Goal: Transaction & Acquisition: Download file/media

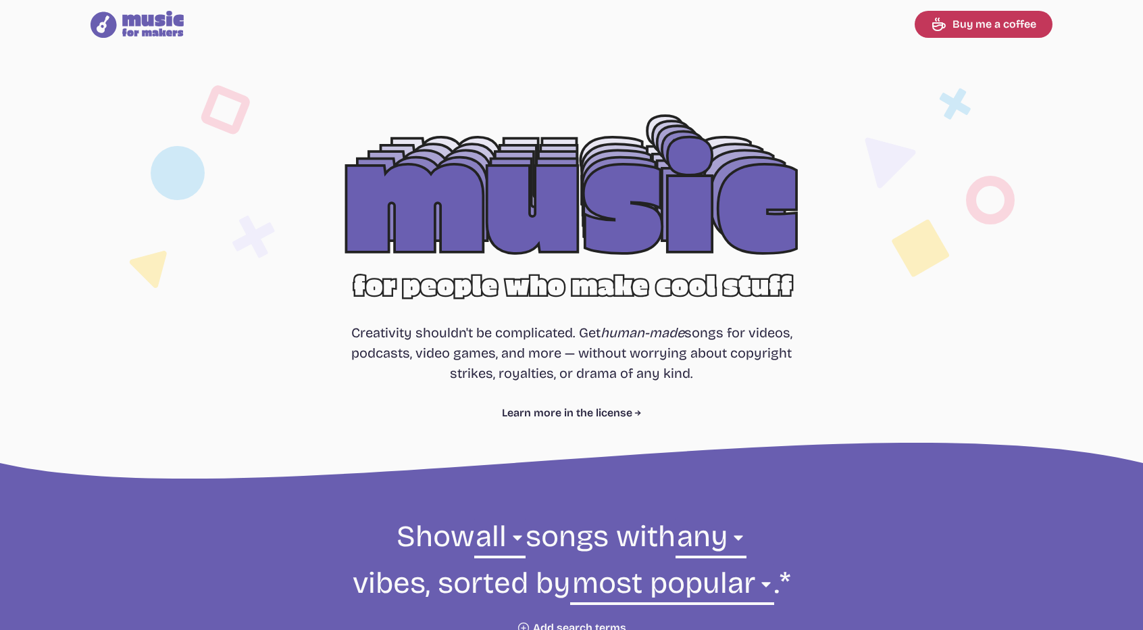
select select "most popular"
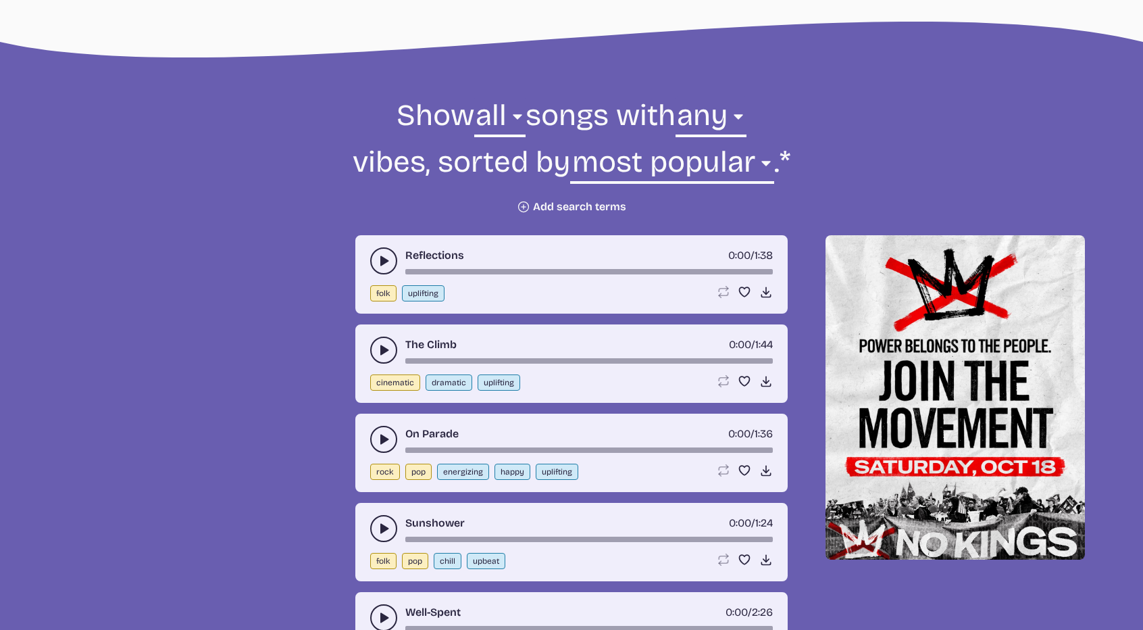
scroll to position [337, 0]
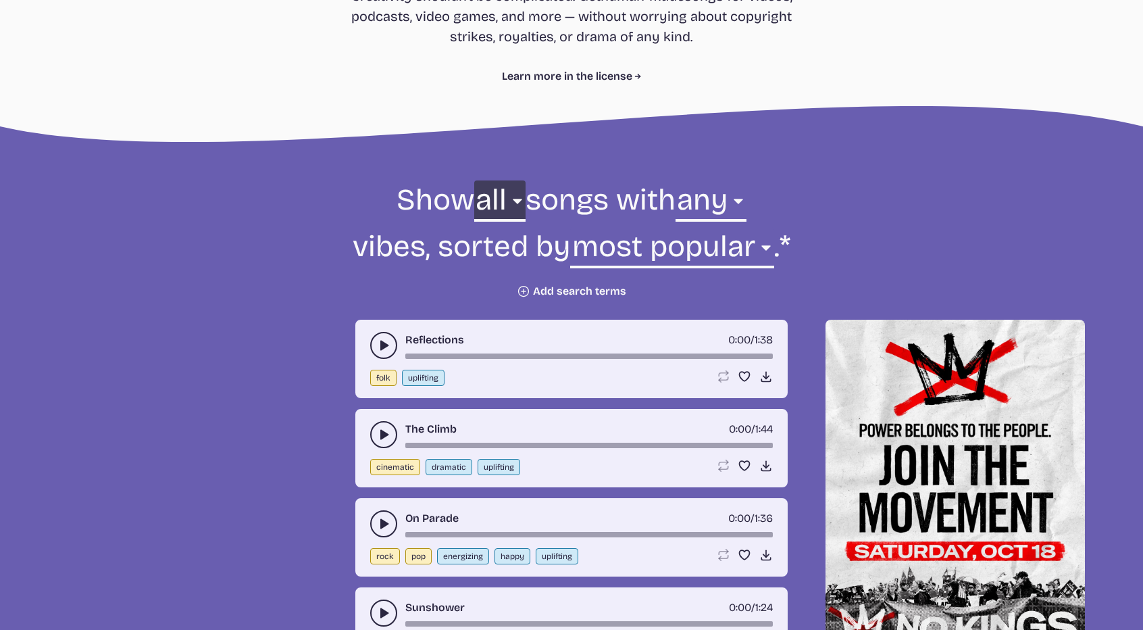
click at [503, 197] on select "all ambient cinematic electronic folk holiday jazz pop rock world" at bounding box center [499, 203] width 51 height 47
click at [747, 190] on select "any aggressive chill contemplative dark dramatic easygoing energizing happy ser…" at bounding box center [711, 203] width 71 height 47
select select "happy"
click at [676, 180] on select "any aggressive chill contemplative dark dramatic easygoing energizing happy ser…" at bounding box center [711, 203] width 71 height 47
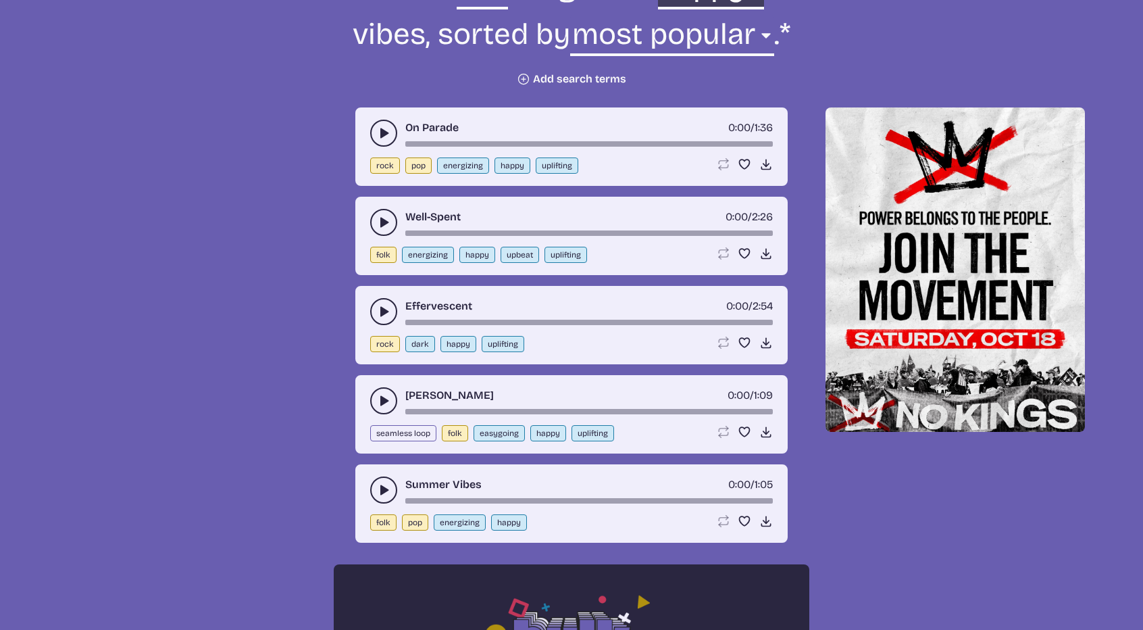
scroll to position [552, 0]
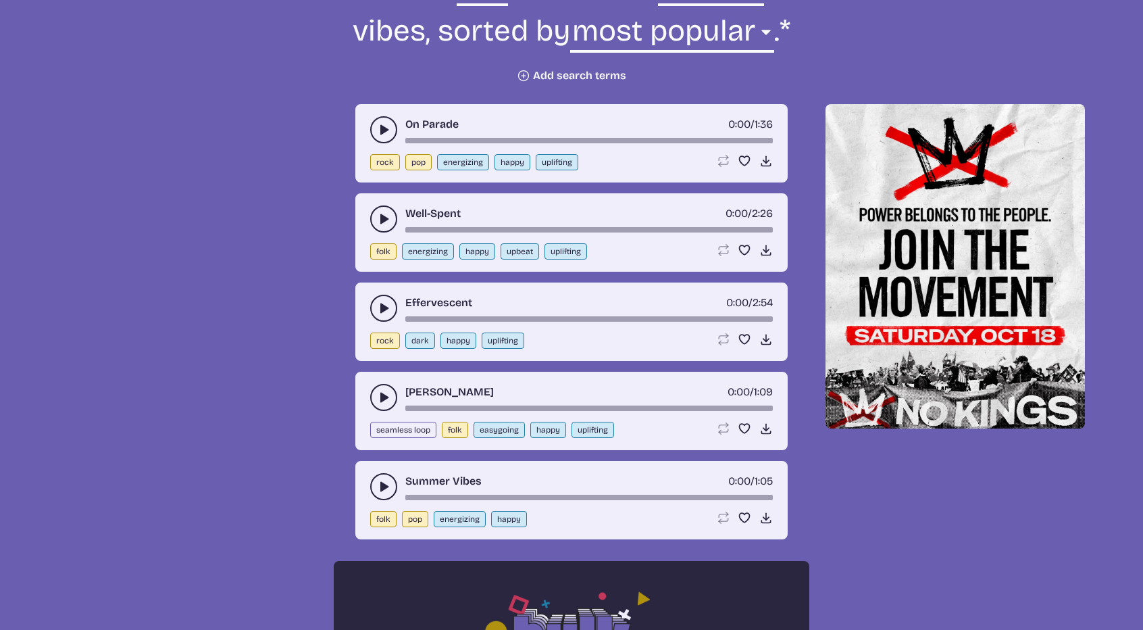
click at [384, 129] on use "play-pause toggle" at bounding box center [384, 130] width 14 height 14
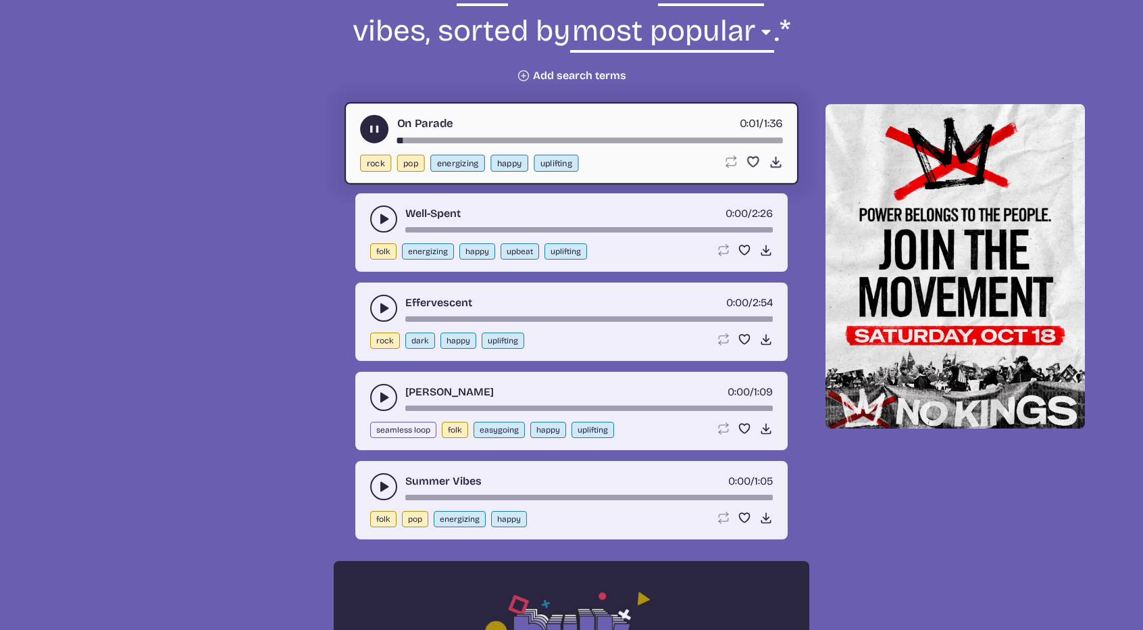
click at [384, 129] on button "play-pause toggle" at bounding box center [374, 129] width 28 height 28
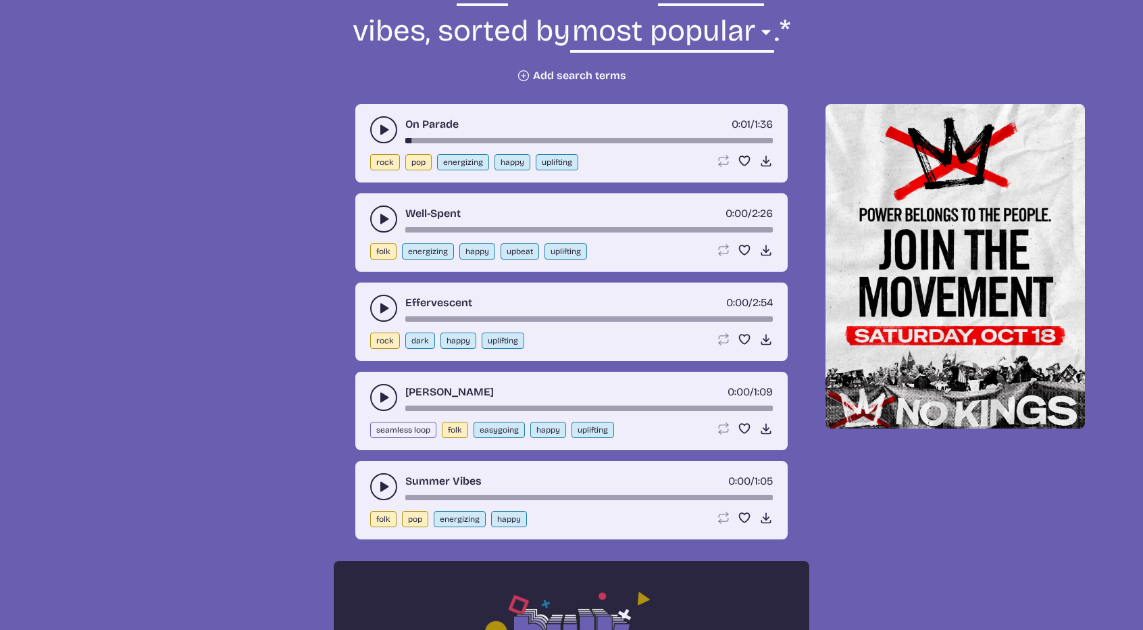
click at [381, 215] on use "play-pause toggle" at bounding box center [384, 219] width 14 height 14
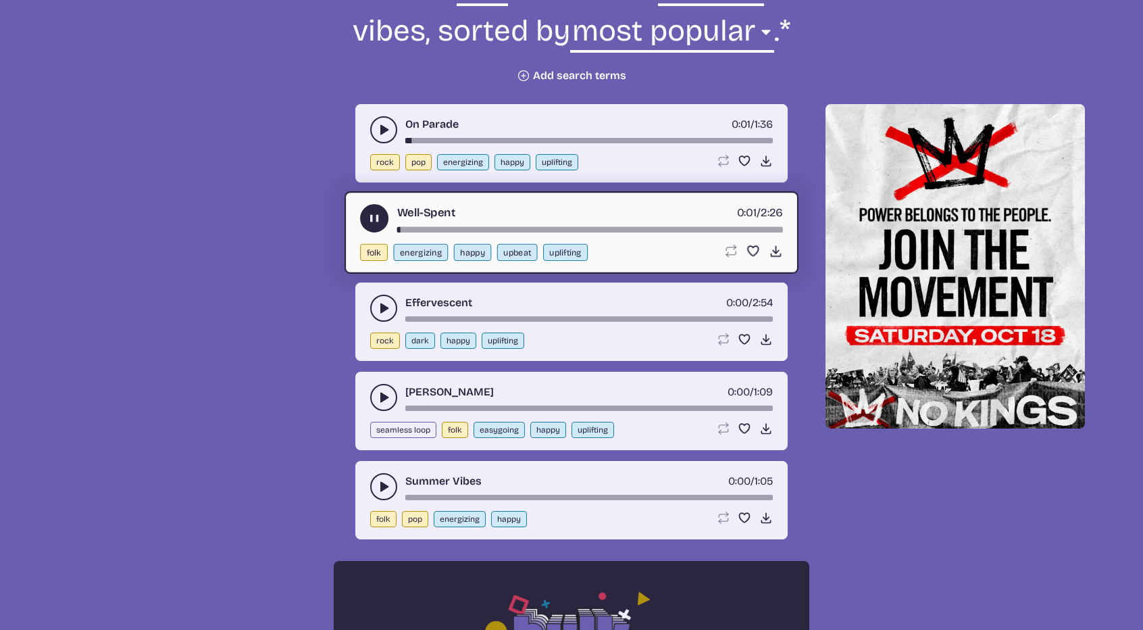
click at [381, 215] on button "play-pause toggle" at bounding box center [374, 218] width 28 height 28
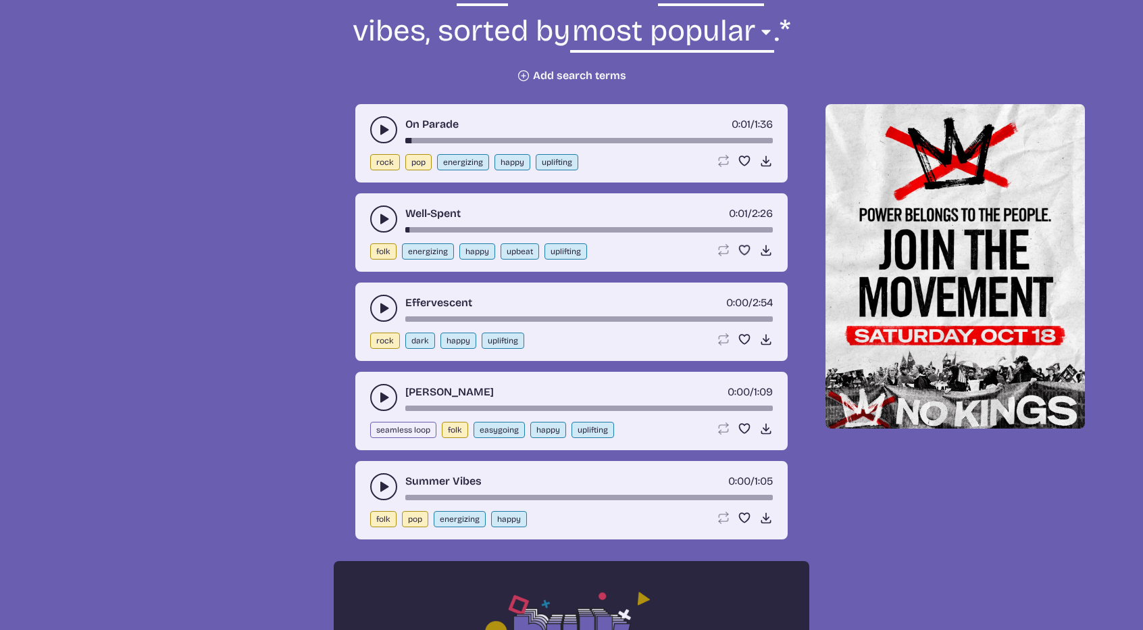
click at [382, 301] on icon "play-pause toggle" at bounding box center [384, 308] width 14 height 14
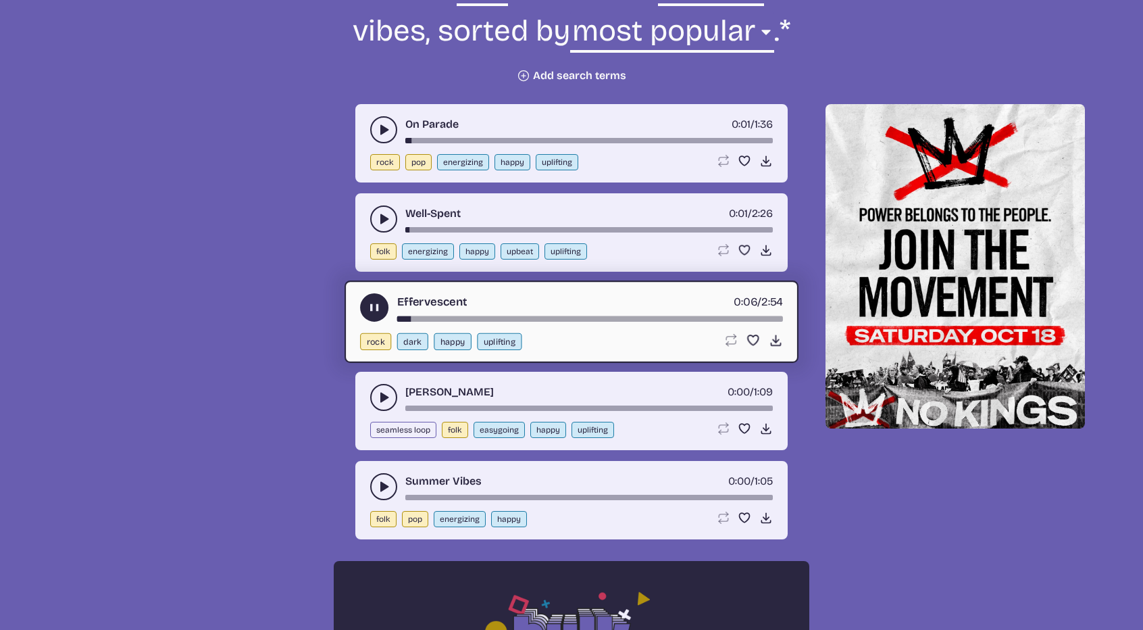
click at [382, 300] on button "play-pause toggle" at bounding box center [374, 307] width 28 height 28
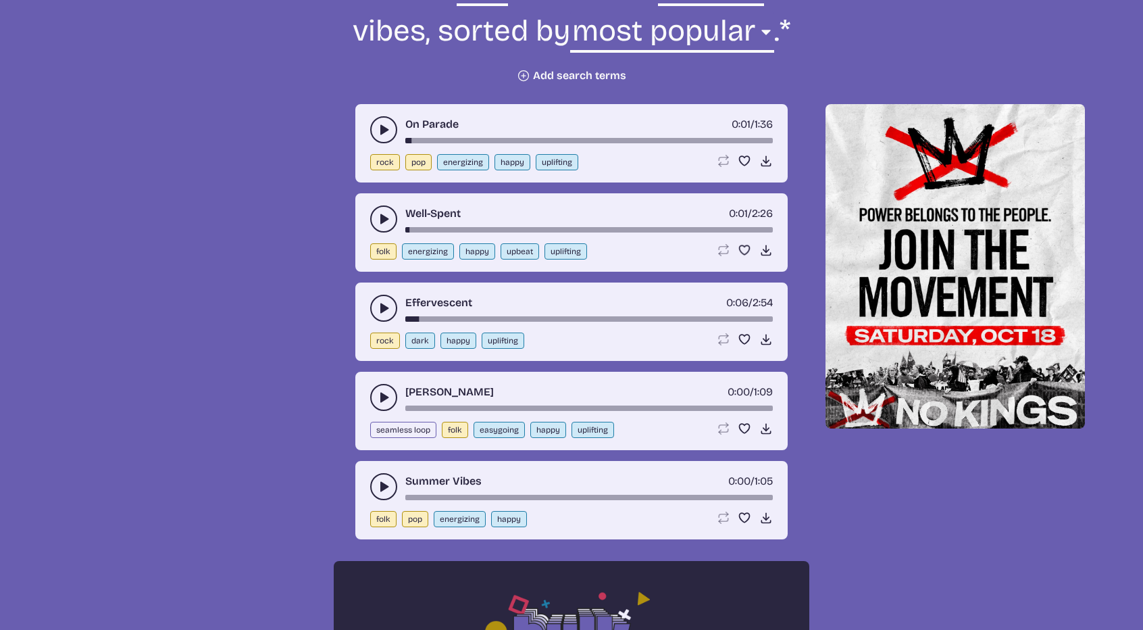
click at [380, 397] on use "play-pause toggle" at bounding box center [384, 398] width 14 height 14
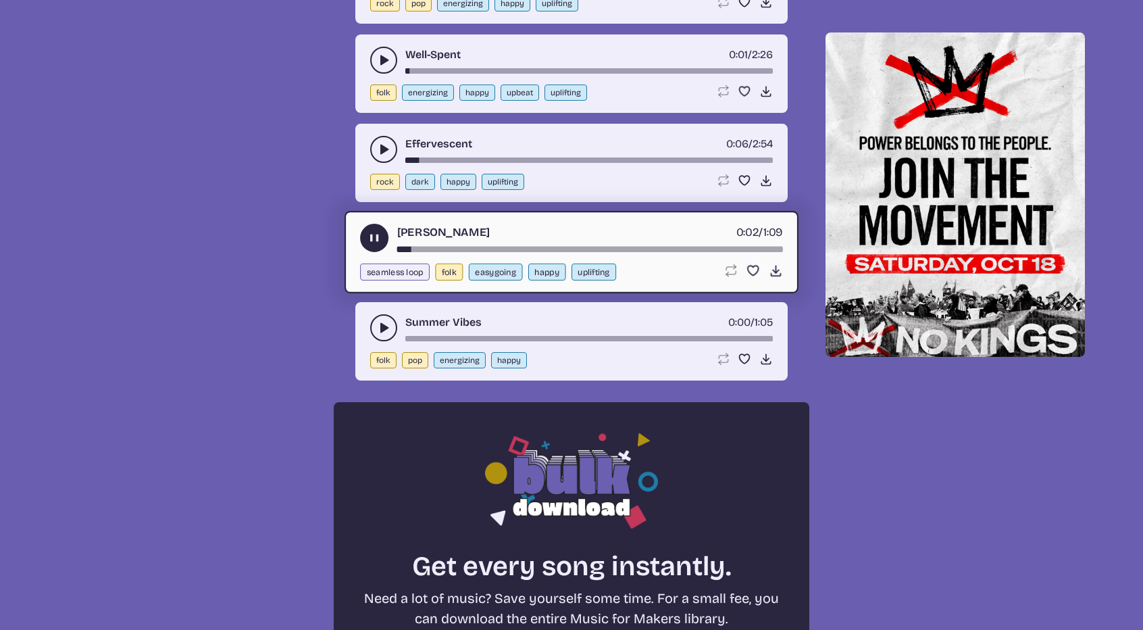
scroll to position [712, 0]
click at [377, 232] on use "play-pause toggle" at bounding box center [375, 237] width 14 height 14
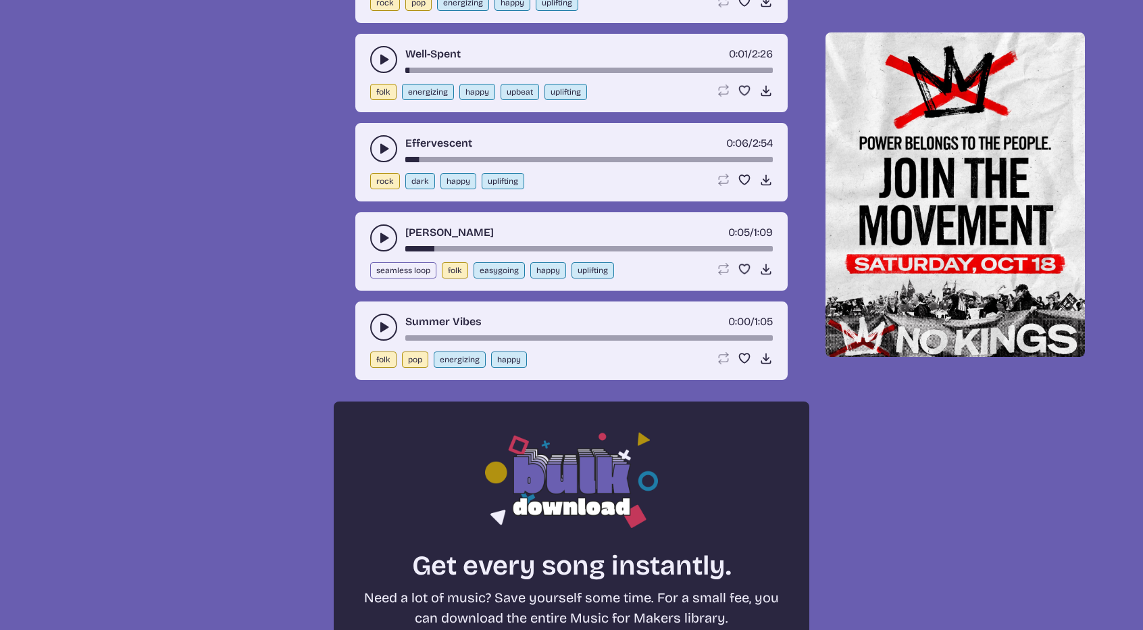
click at [380, 323] on use "play-pause toggle" at bounding box center [384, 327] width 14 height 14
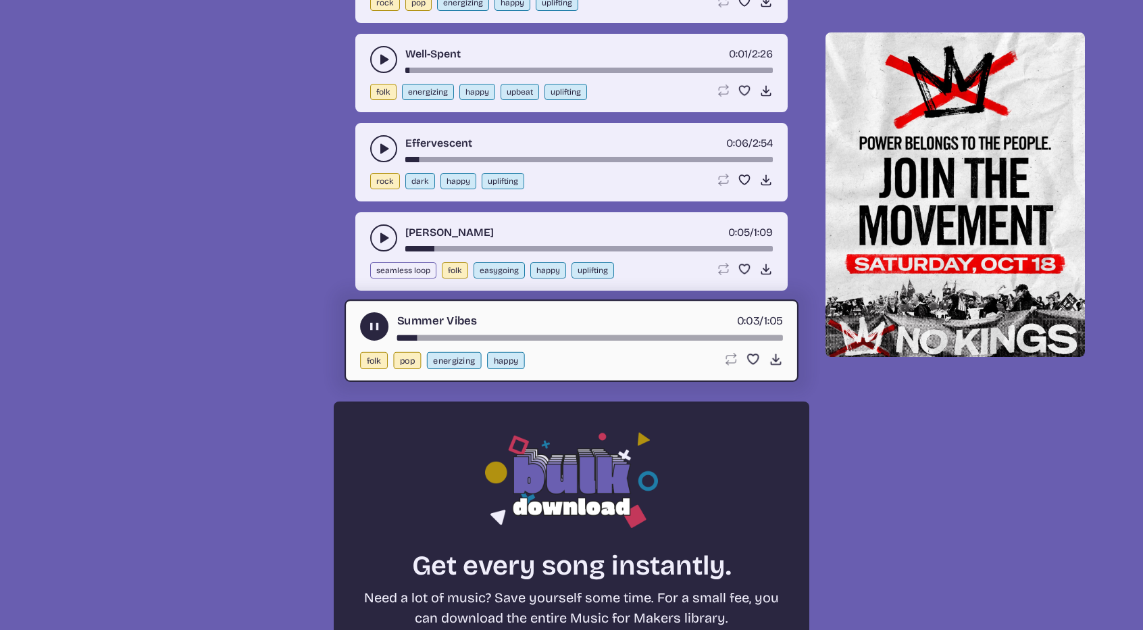
click at [380, 323] on icon "play-pause toggle" at bounding box center [375, 327] width 14 height 14
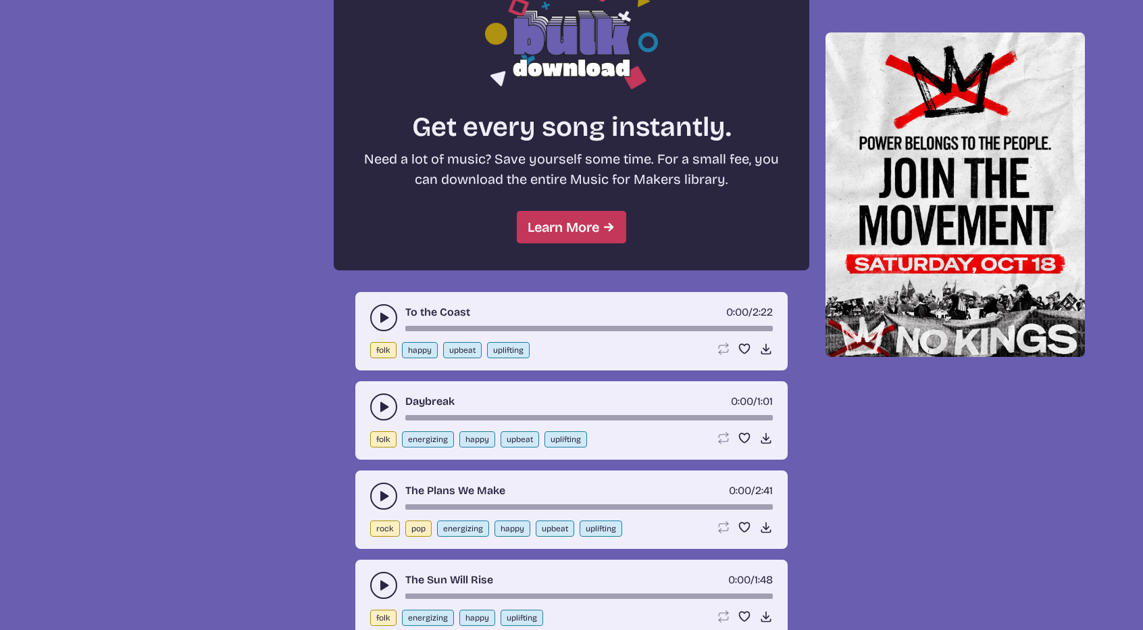
scroll to position [1159, 0]
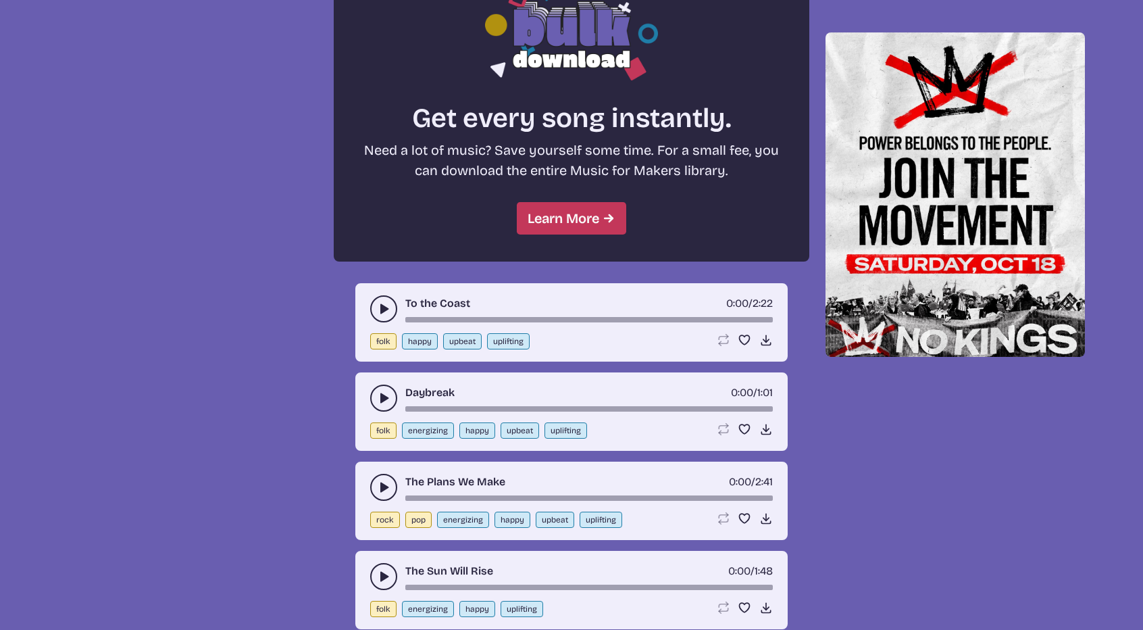
click at [377, 306] on icon "play-pause toggle" at bounding box center [384, 309] width 14 height 14
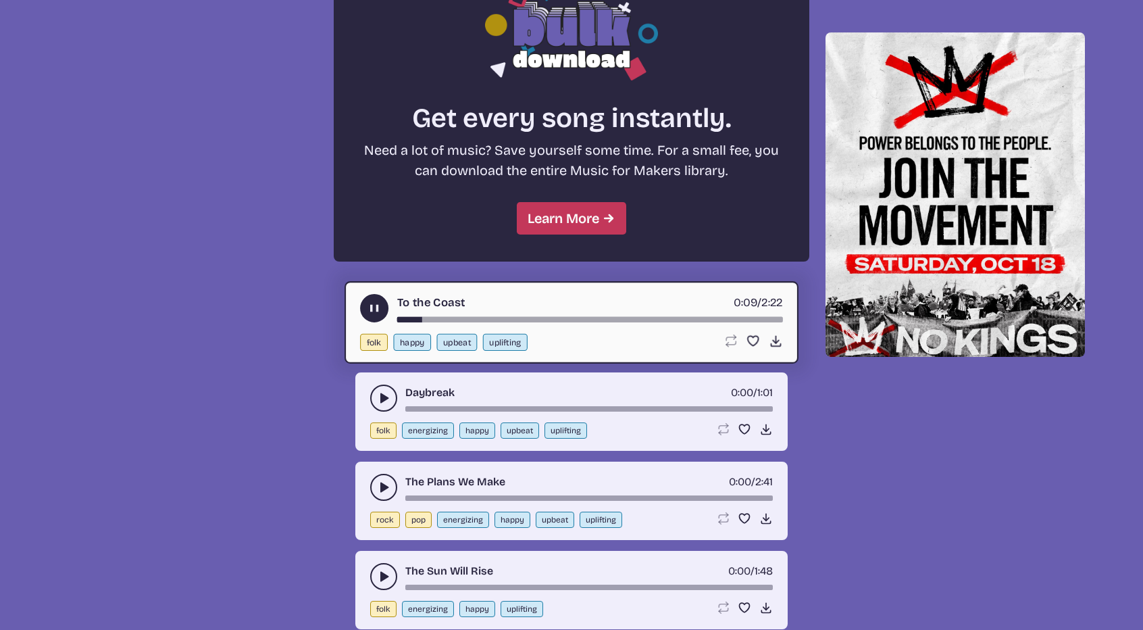
click at [377, 306] on use "play-pause toggle" at bounding box center [375, 308] width 14 height 14
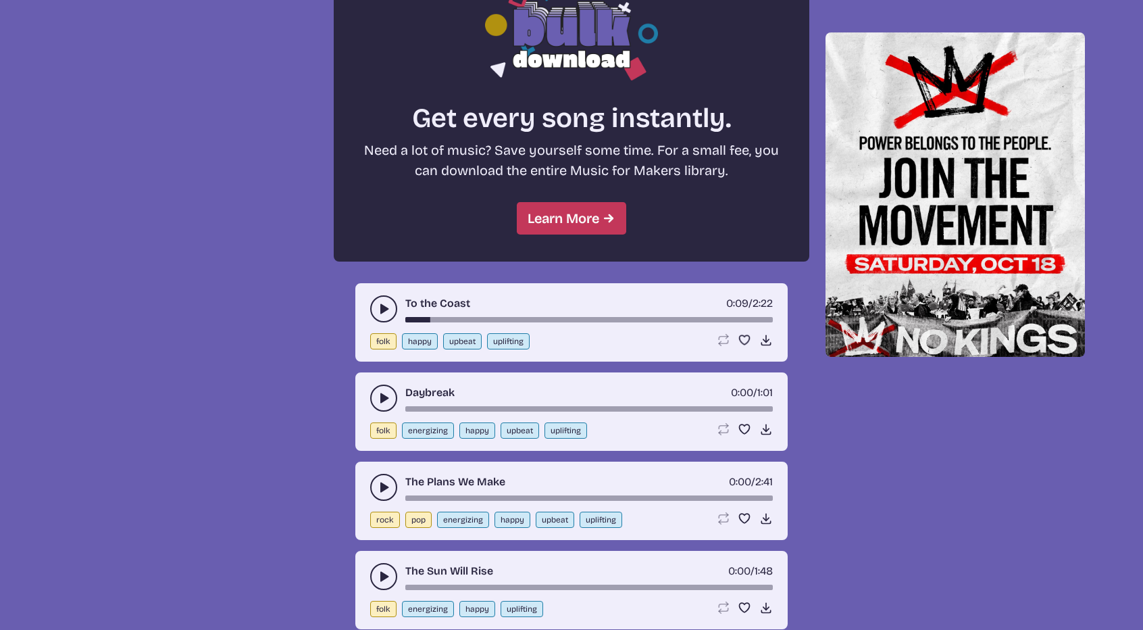
click at [378, 400] on icon "play-pause toggle" at bounding box center [384, 398] width 14 height 14
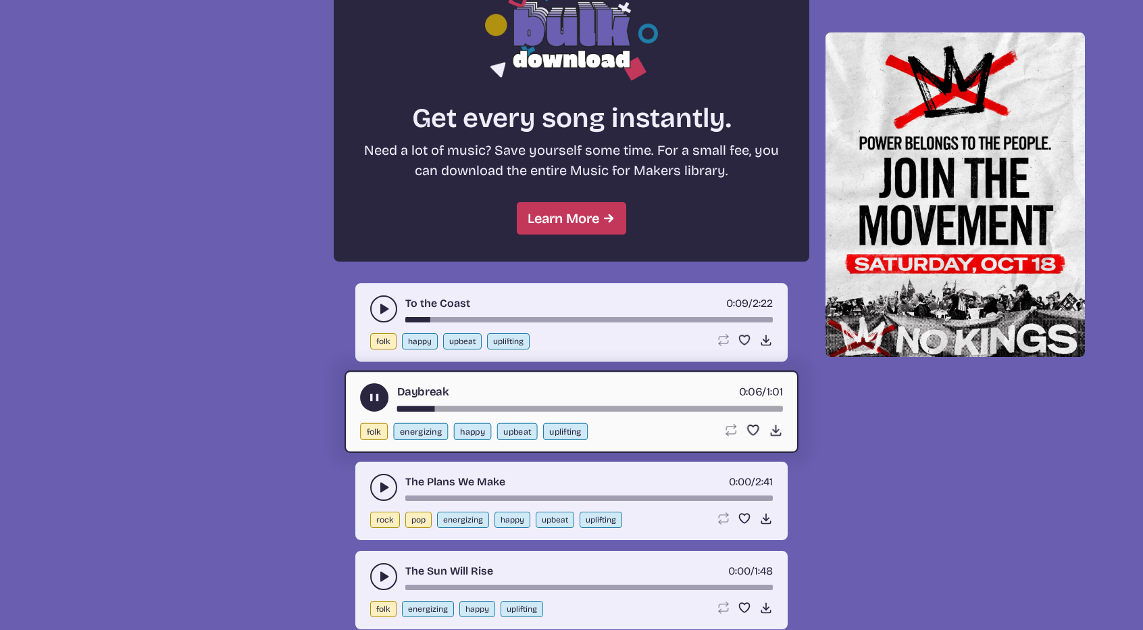
click at [378, 400] on icon "play-pause toggle" at bounding box center [375, 398] width 14 height 14
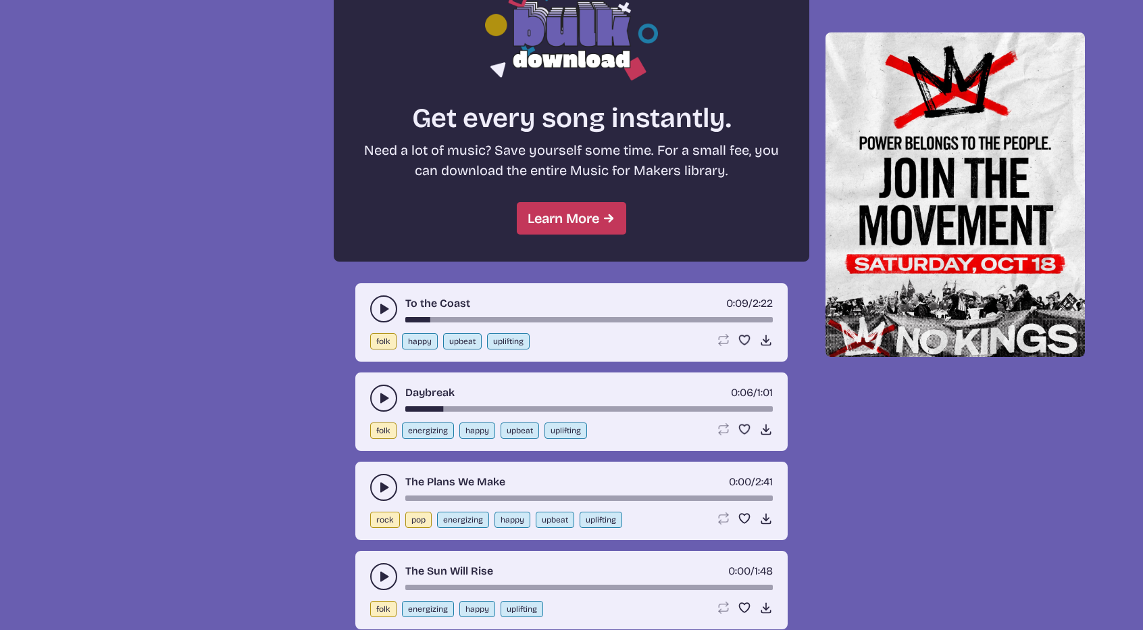
click at [385, 395] on use "play-pause toggle" at bounding box center [384, 398] width 14 height 14
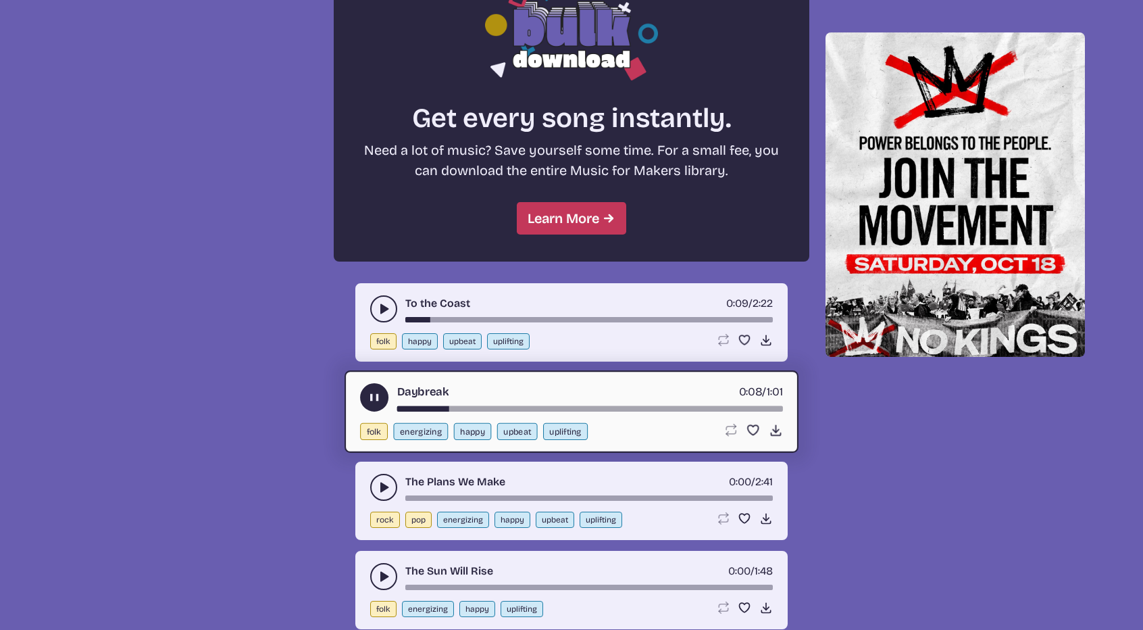
click at [377, 393] on use "play-pause toggle" at bounding box center [375, 398] width 14 height 14
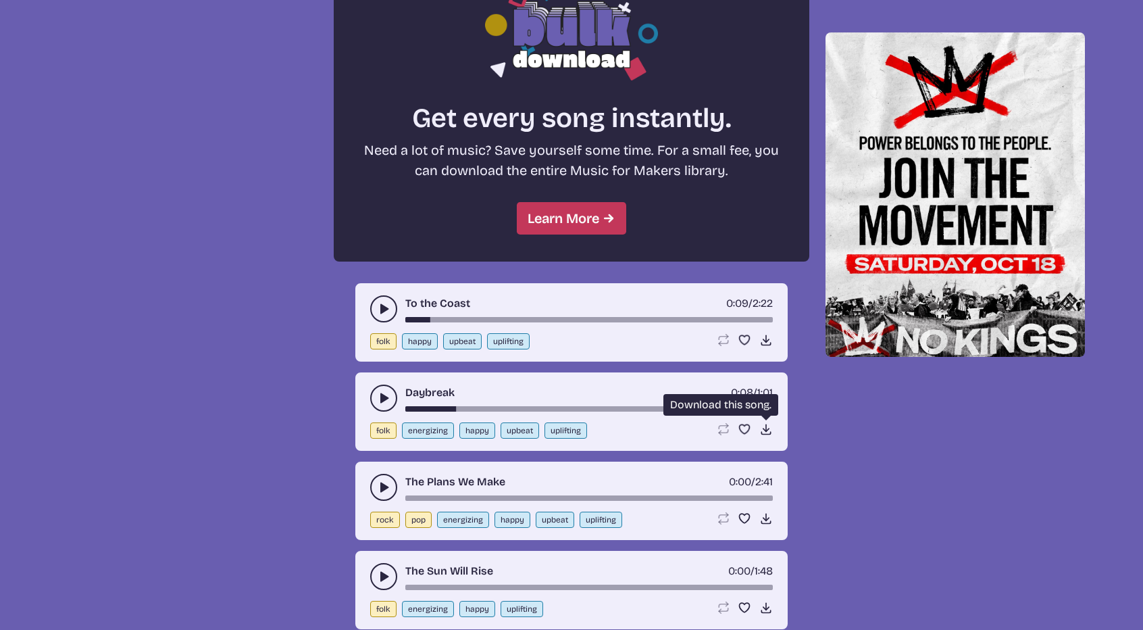
click at [770, 431] on use at bounding box center [767, 429] width 14 height 14
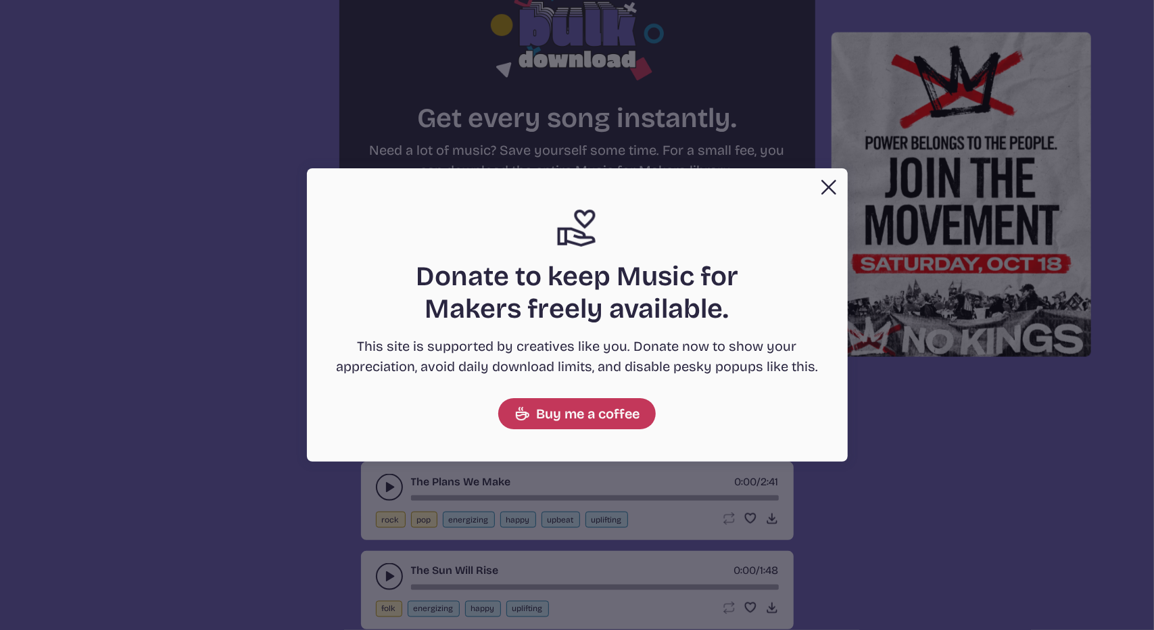
click at [833, 182] on button "Close" at bounding box center [828, 187] width 27 height 27
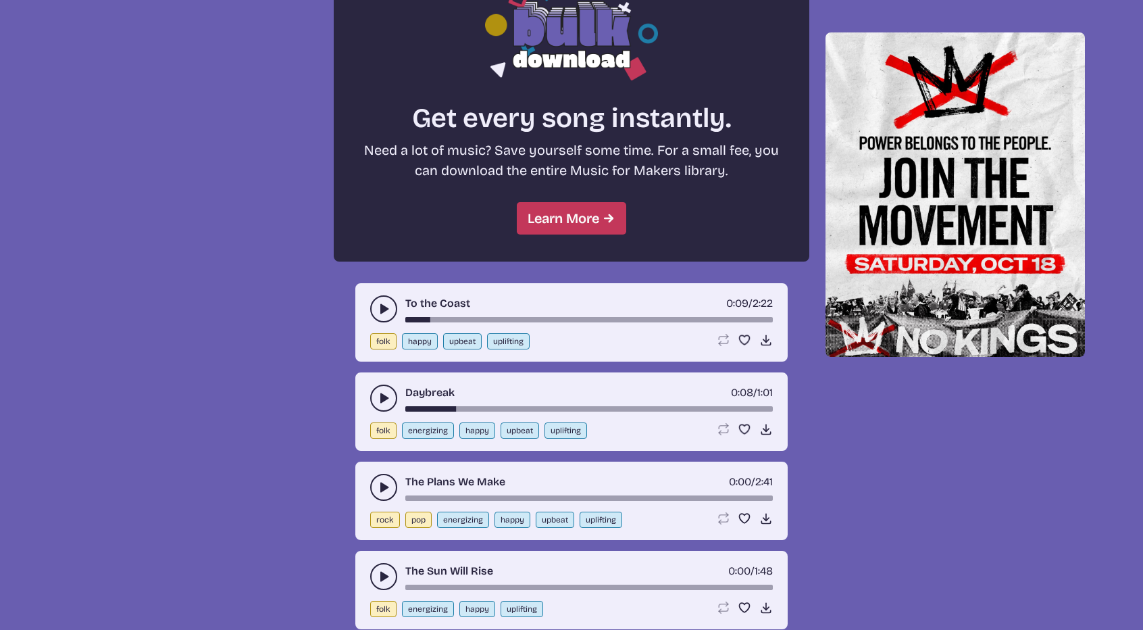
click at [203, 197] on div "On Parade 0:01 / 1:36 rock pop energizing happy uplifting Loop song Loop this s…" at bounding box center [571, 261] width 1111 height 1570
